Goal: Information Seeking & Learning: Learn about a topic

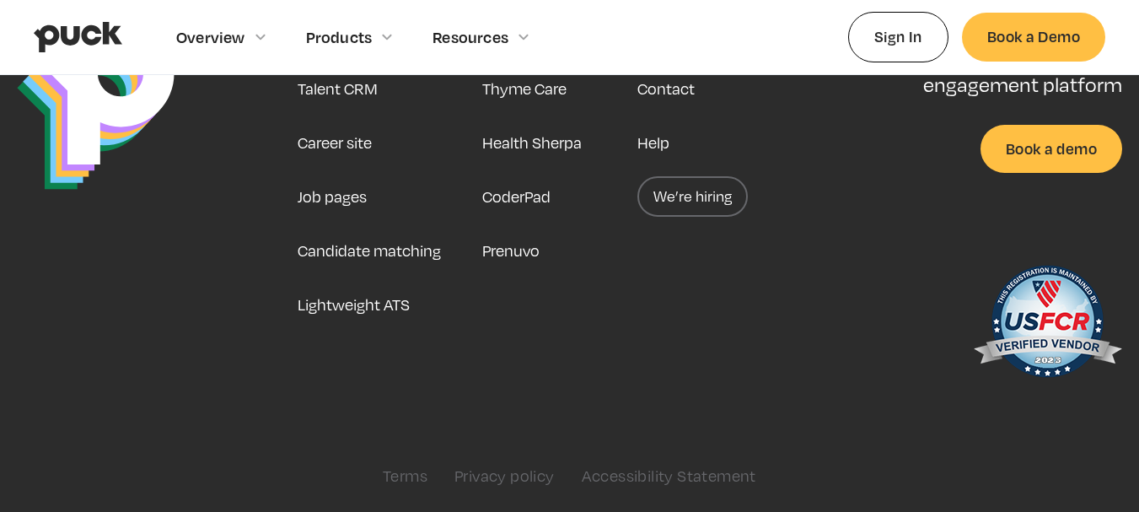
scroll to position [4370, 0]
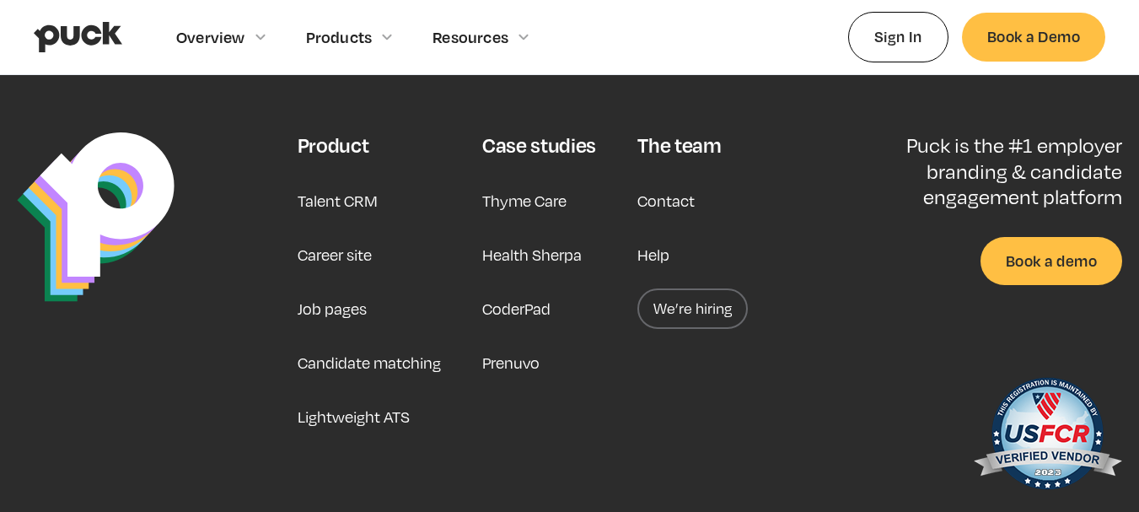
click at [682, 196] on link "Contact" at bounding box center [665, 200] width 57 height 40
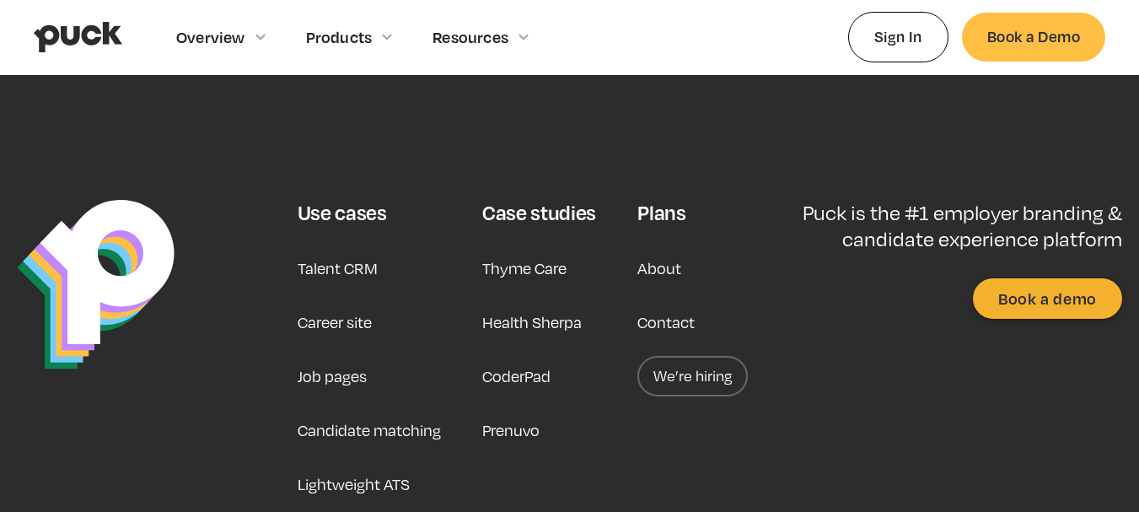
scroll to position [914, 0]
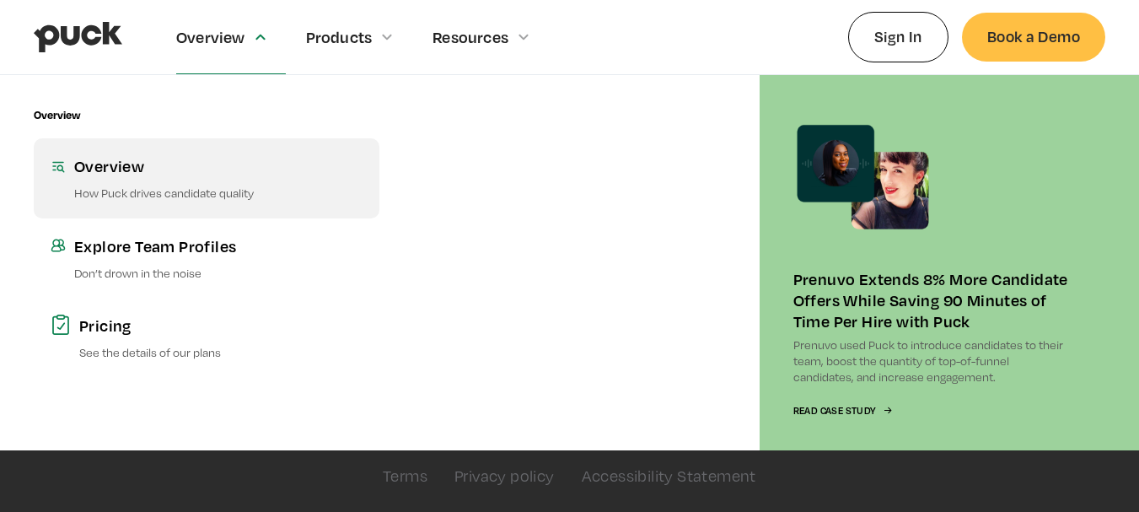
click at [136, 180] on link "Overview How Puck drives candidate quality" at bounding box center [207, 177] width 346 height 79
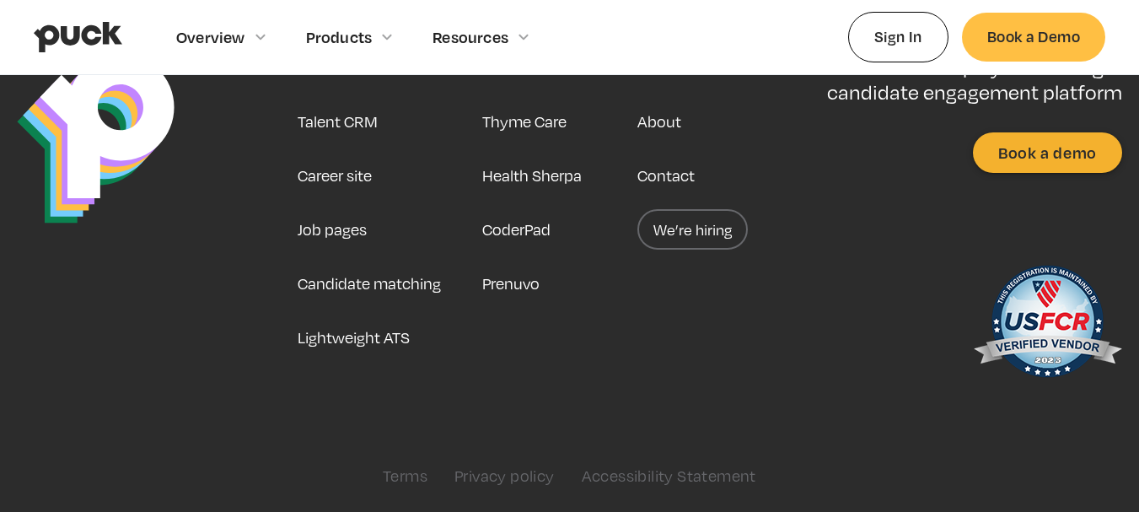
scroll to position [1179, 0]
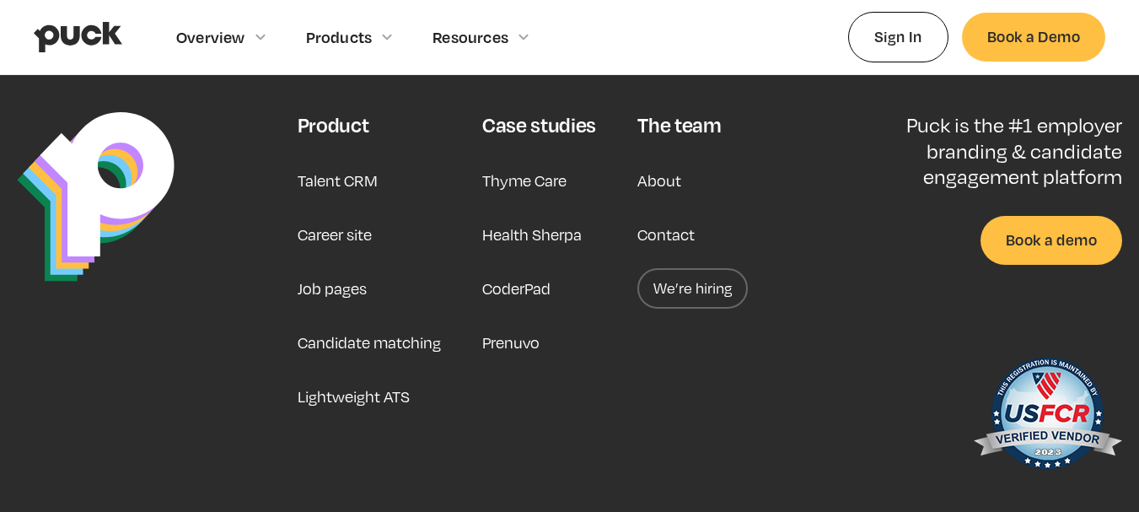
scroll to position [2809, 0]
